Goal: Information Seeking & Learning: Learn about a topic

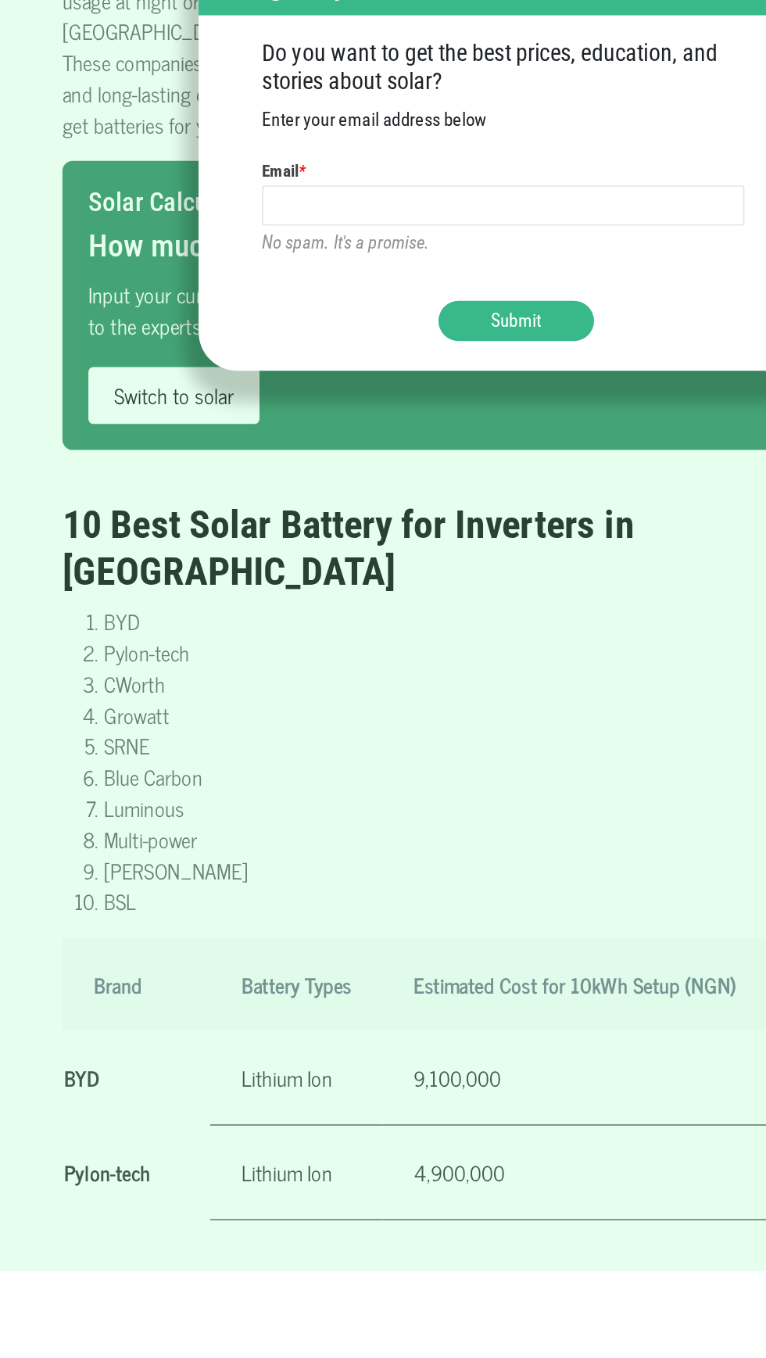
scroll to position [542, 0]
click at [274, 1103] on div "Sign up to Learn More & Save More Do you want to get the best prices, education…" at bounding box center [383, 679] width 766 height 1358
click at [484, 747] on ul "Do you want to get the best prices, education, and stories about solar? Enter y…" at bounding box center [383, 680] width 306 height 131
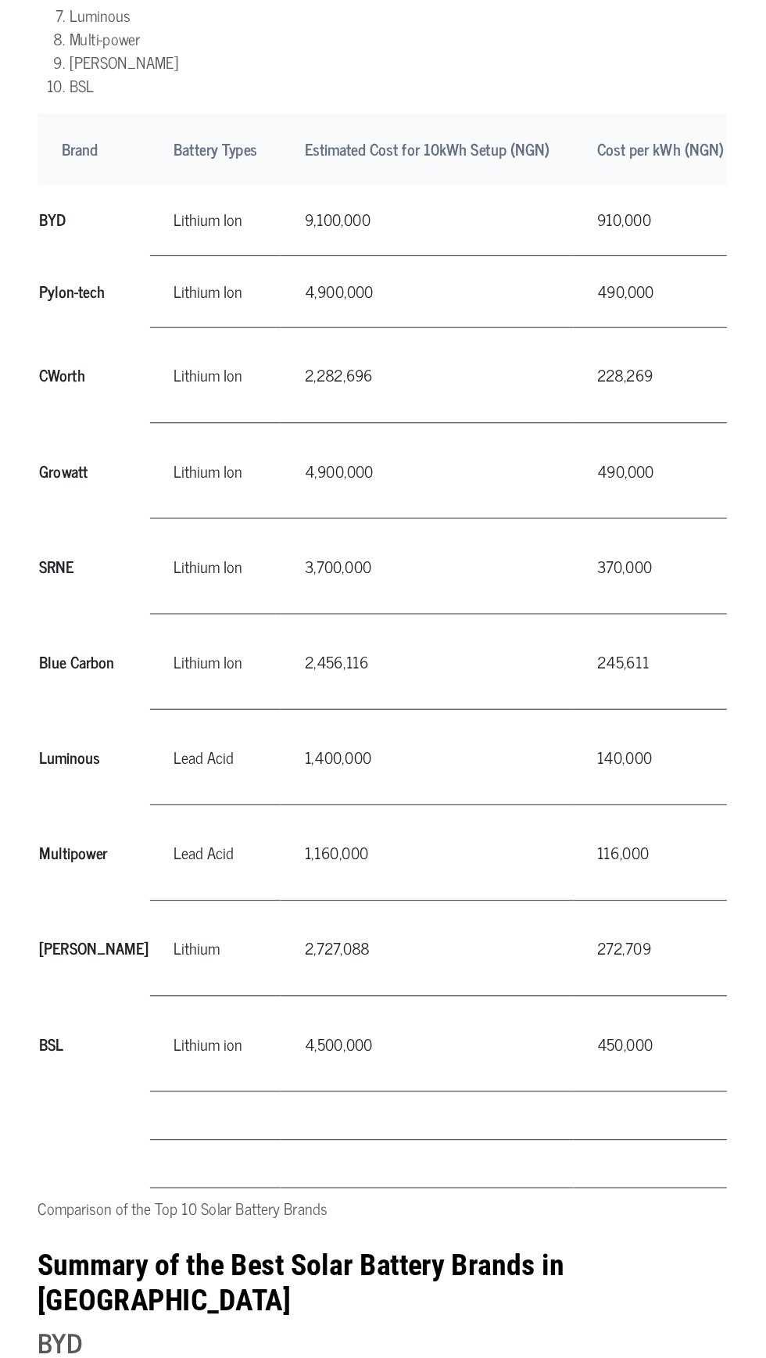
scroll to position [1452, 0]
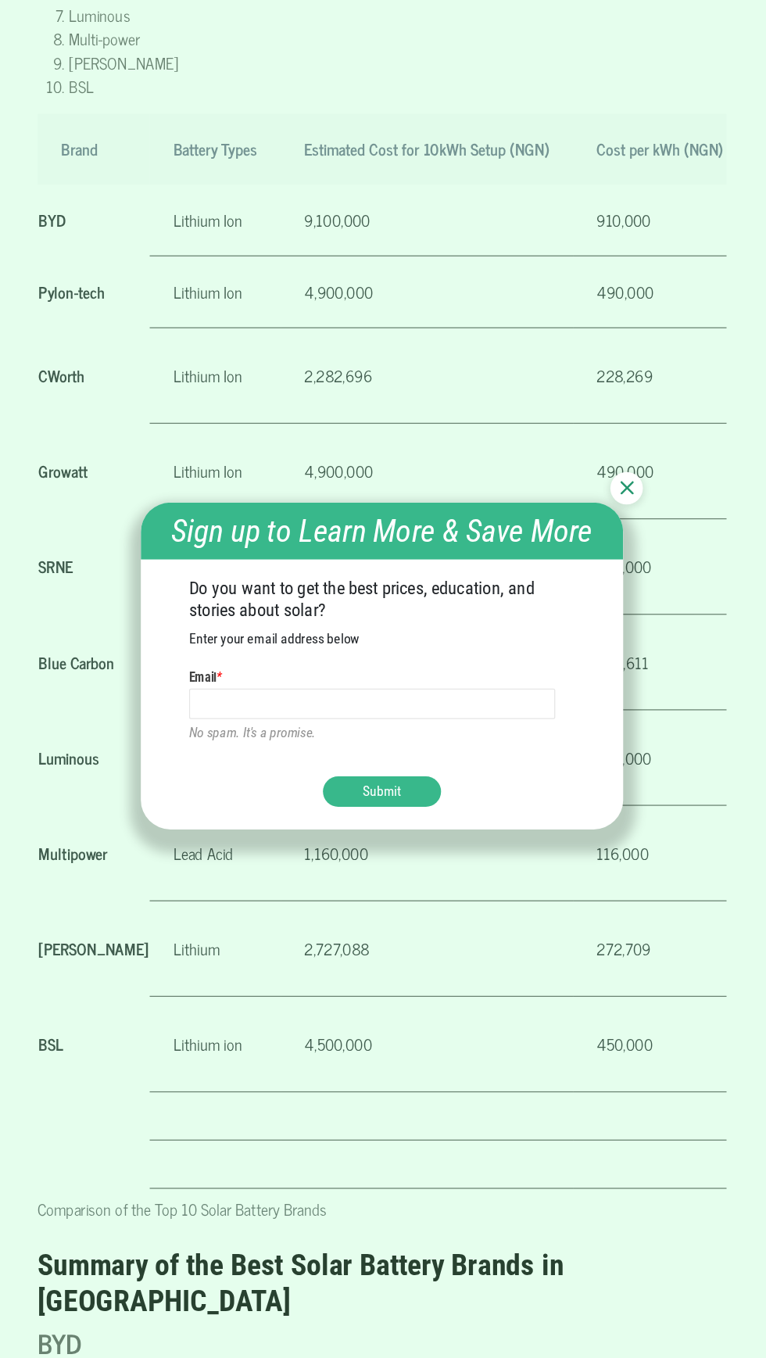
click at [577, 550] on img at bounding box center [577, 544] width 11 height 11
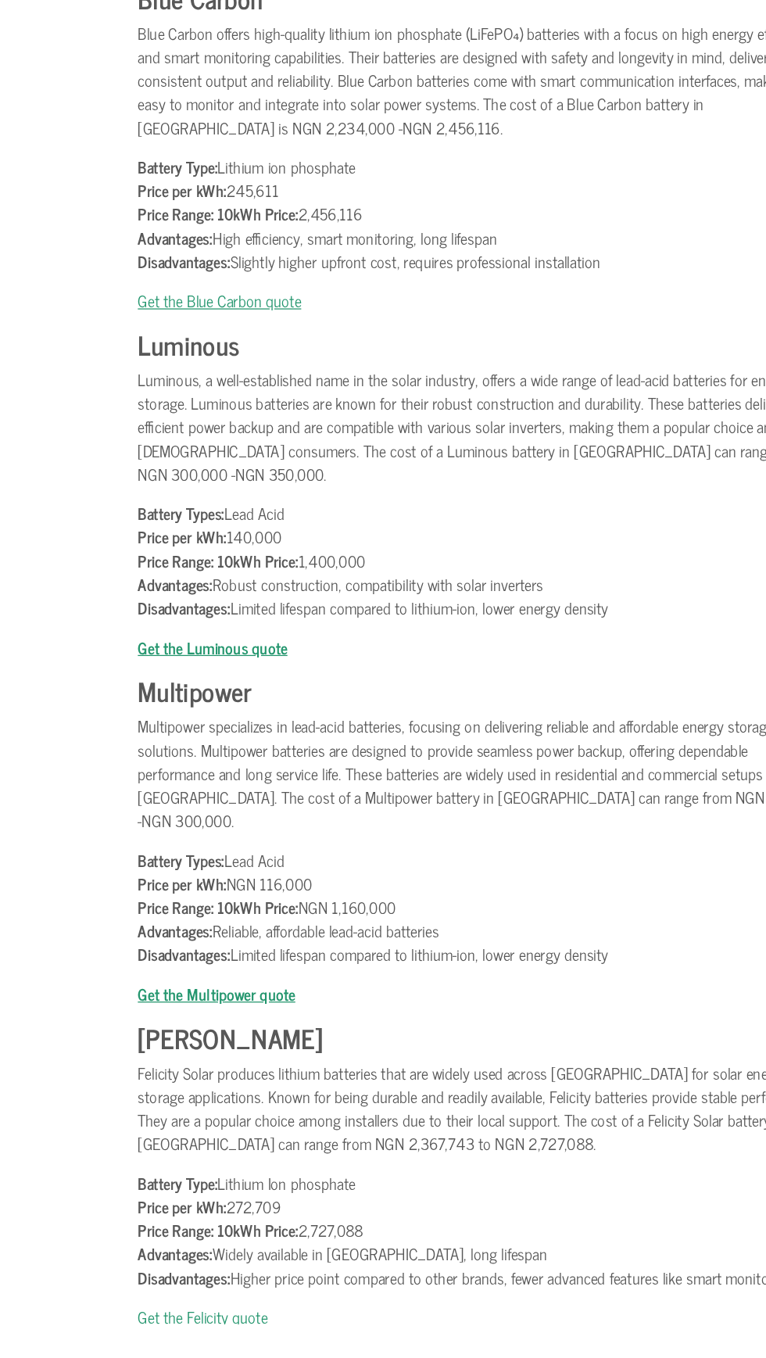
scroll to position [3800, 0]
